Goal: Task Accomplishment & Management: Manage account settings

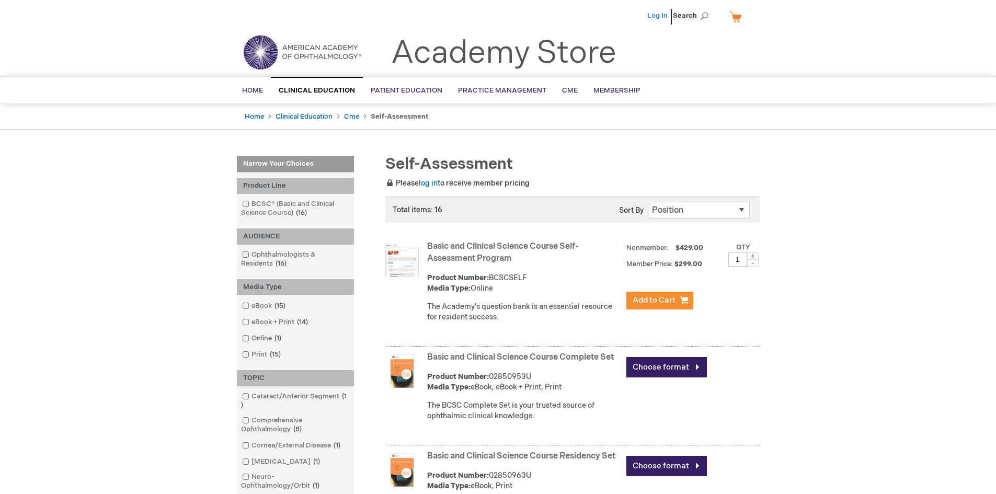
click at [658, 14] on link "Log In" at bounding box center [657, 15] width 20 height 8
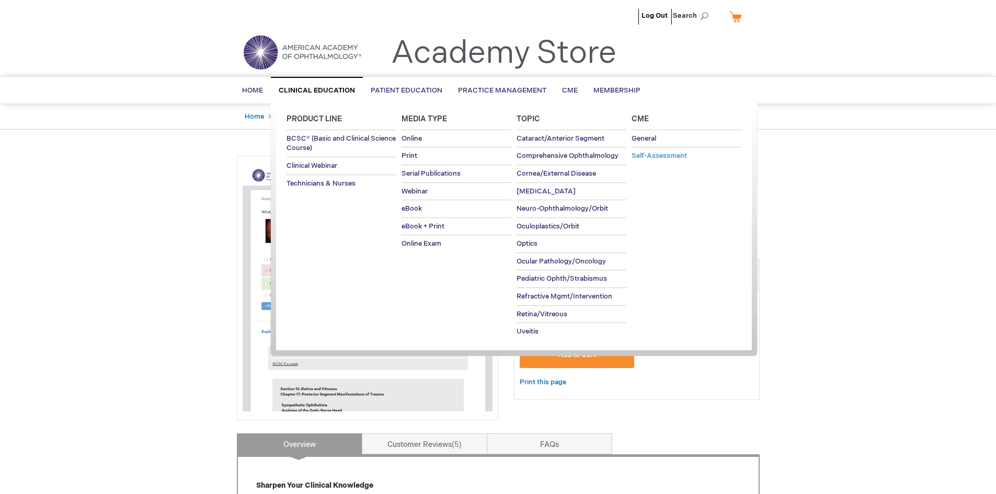
click at [646, 158] on span "Self-Assessment" at bounding box center [658, 156] width 55 height 8
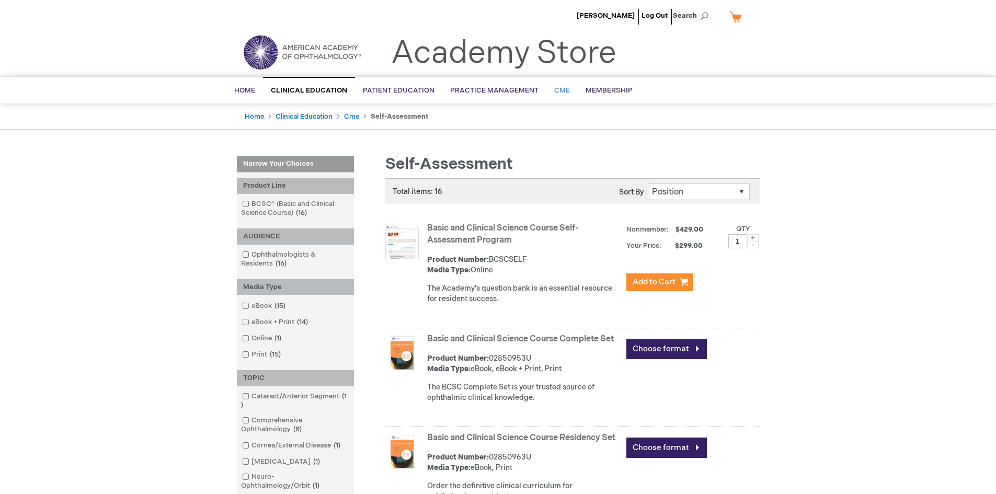
click at [556, 92] on span "CME" at bounding box center [562, 90] width 16 height 8
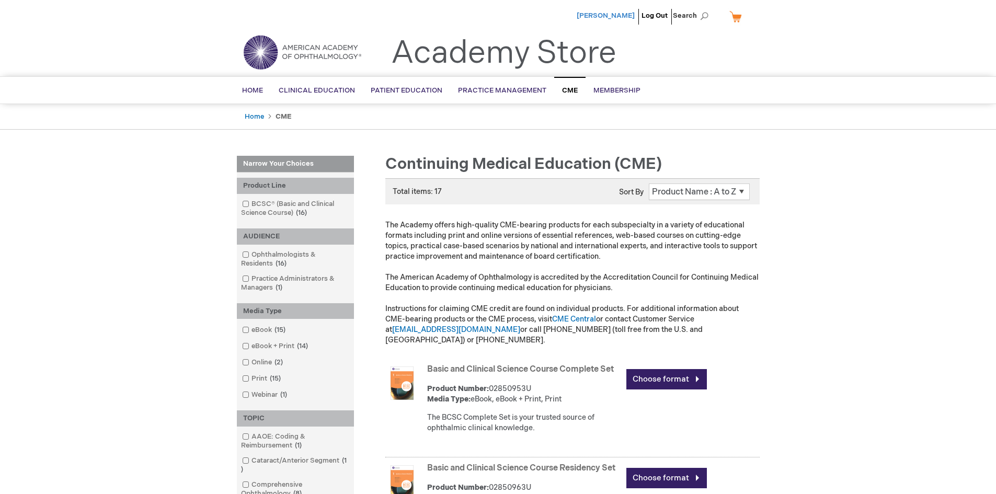
click at [611, 14] on span "Carson Clabeaux" at bounding box center [606, 15] width 58 height 8
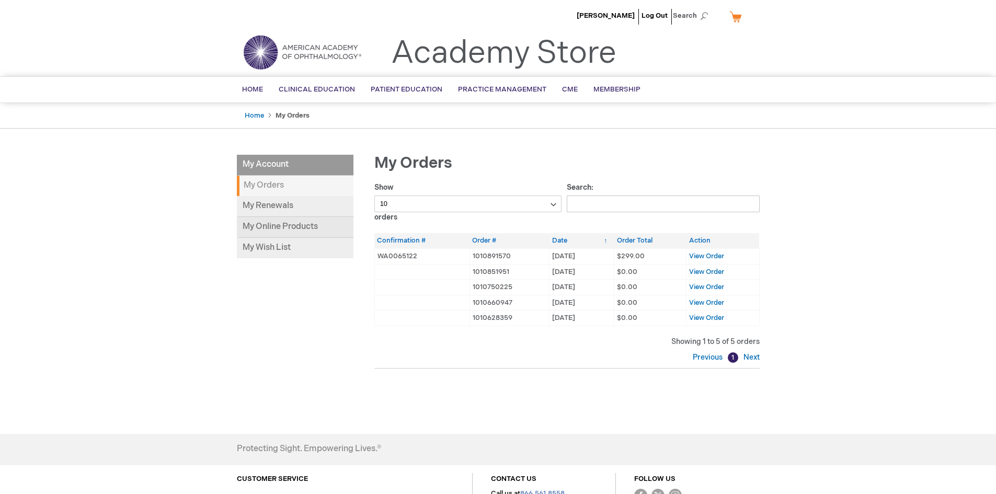
click at [313, 223] on link "My Online Products" at bounding box center [295, 227] width 117 height 21
